Goal: Answer question/provide support: Share knowledge or assist other users

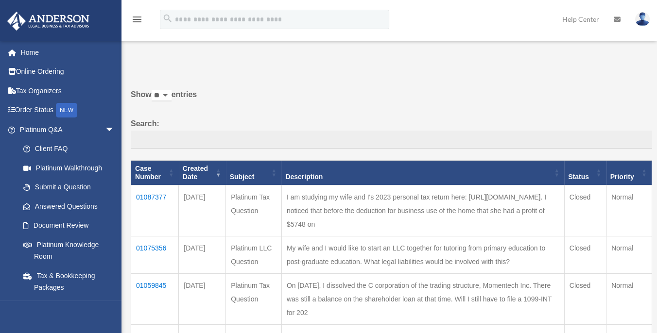
click at [152, 197] on td "01087377" at bounding box center [155, 210] width 48 height 51
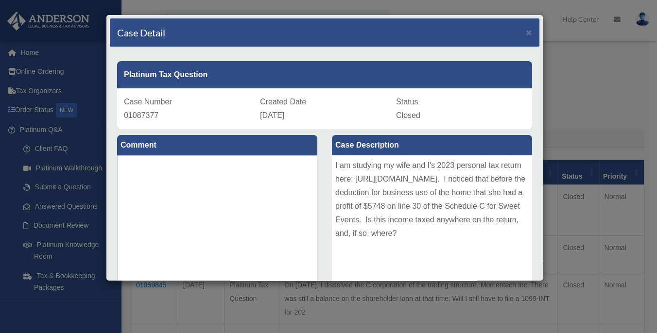
click at [335, 192] on div "I am studying my wife and I's 2023 personal tax return here: [URL][DOMAIN_NAME]…" at bounding box center [432, 228] width 200 height 146
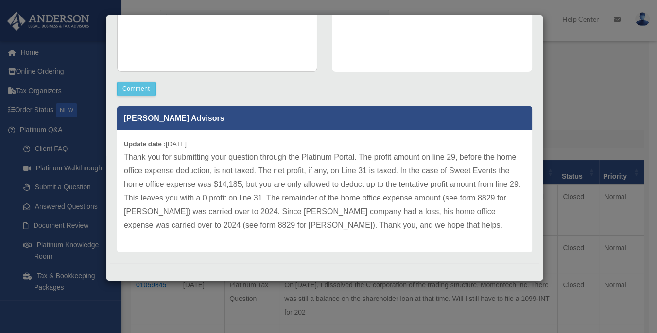
scroll to position [21, 0]
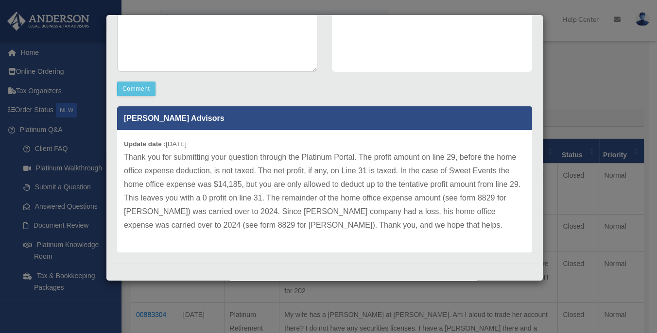
click at [348, 120] on p "[PERSON_NAME] Advisors" at bounding box center [324, 118] width 415 height 24
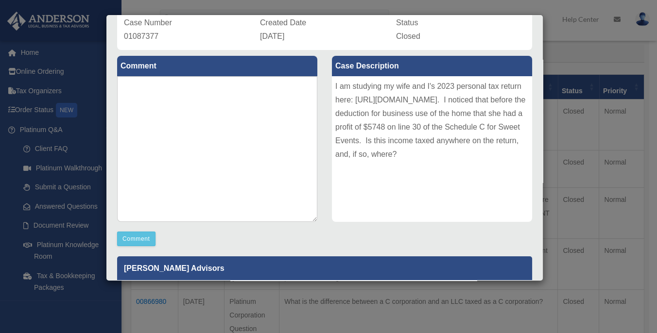
scroll to position [58, 0]
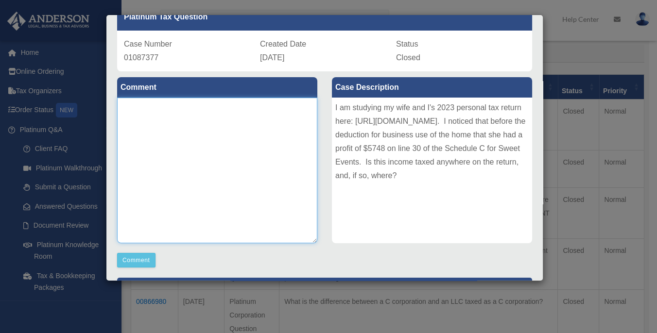
click at [185, 138] on textarea at bounding box center [217, 171] width 200 height 146
type textarea "**********"
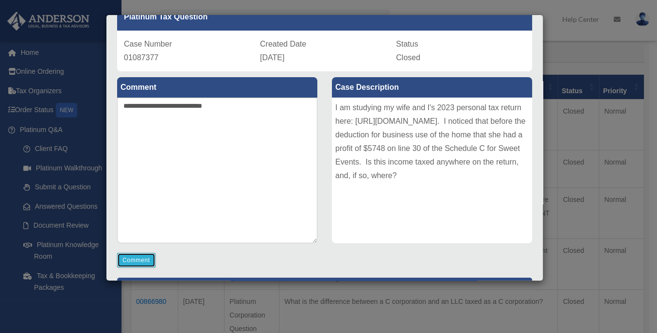
click at [141, 258] on button "Comment" at bounding box center [136, 260] width 38 height 15
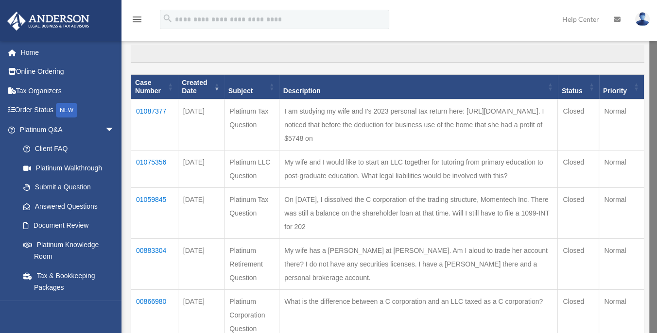
click at [162, 110] on td "01087377" at bounding box center [154, 125] width 47 height 51
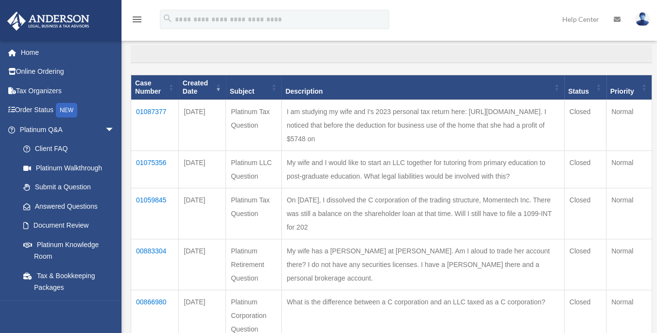
click at [158, 106] on td "01087377" at bounding box center [155, 125] width 48 height 51
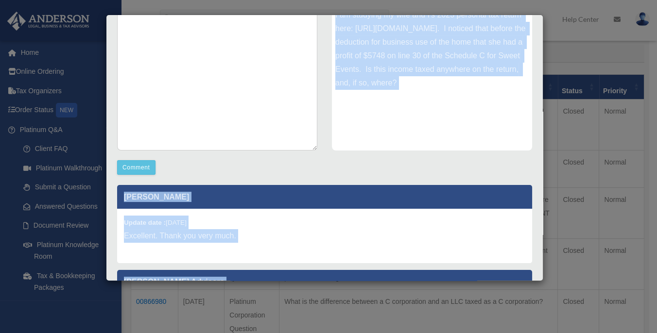
scroll to position [270, 0]
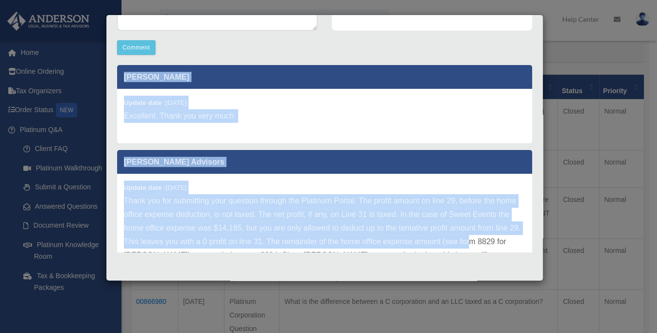
drag, startPoint x: 118, startPoint y: 28, endPoint x: 454, endPoint y: 226, distance: 389.8
click at [454, 226] on div "Case Detail × Platinum Tax Question Case Number 01087377 Created Date [DATE] St…" at bounding box center [324, 148] width 437 height 267
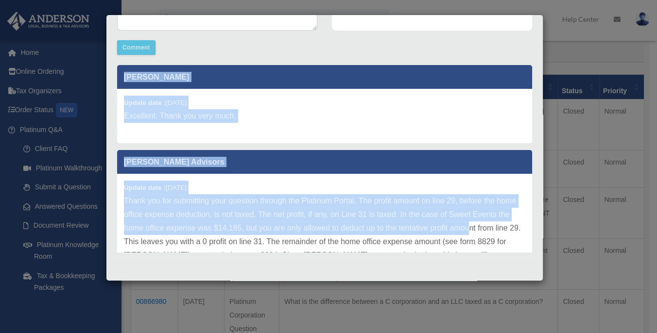
scroll to position [43, 0]
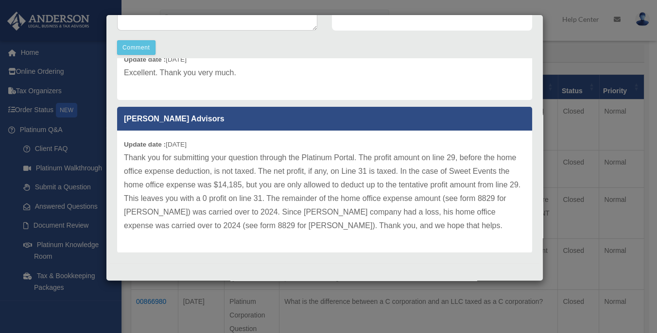
click at [453, 224] on p "Thank you for submitting your question through the Platinum Portal. The profit …" at bounding box center [324, 192] width 401 height 82
click at [423, 224] on p "Thank you for submitting your question through the Platinum Portal. The profit …" at bounding box center [324, 192] width 401 height 82
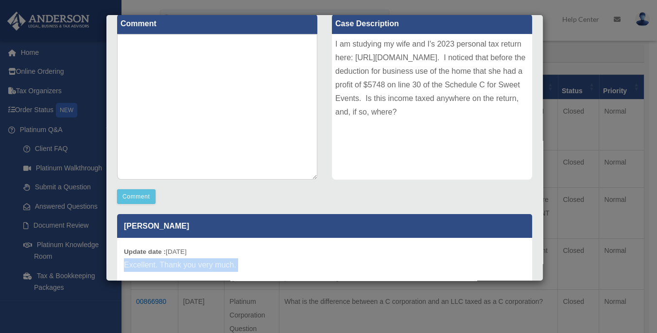
scroll to position [0, 0]
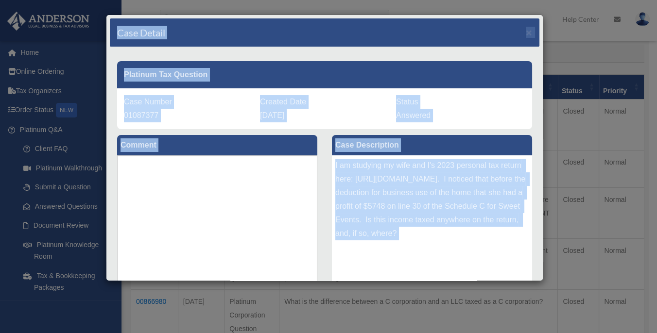
drag, startPoint x: 373, startPoint y: 229, endPoint x: 119, endPoint y: 27, distance: 324.9
click at [119, 27] on div "Case Detail × Platinum Tax Question Case Number 01087377 Created Date [DATE] St…" at bounding box center [324, 148] width 437 height 267
copy div "Lore Ipsumd × Sitametc Adi Elitsedd Eius Tempor 01993661 Incidid Utla Etdolo 93…"
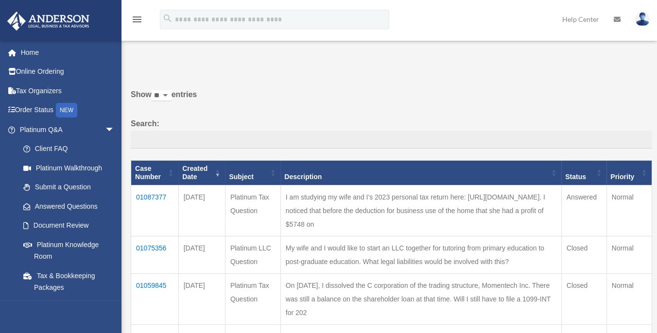
click at [160, 196] on td "01087377" at bounding box center [155, 210] width 48 height 51
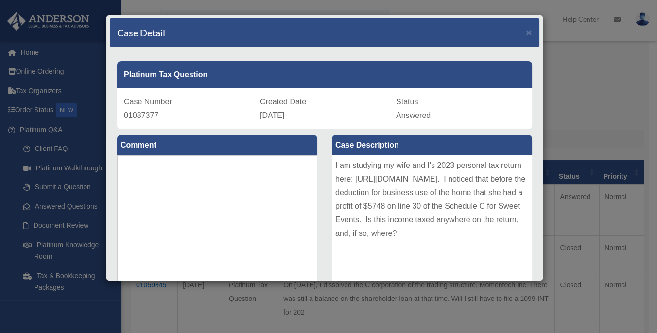
click at [325, 124] on div "Case Number 01087377 Created Date [DATE] Status Answered" at bounding box center [324, 108] width 415 height 41
